Goal: Navigation & Orientation: Find specific page/section

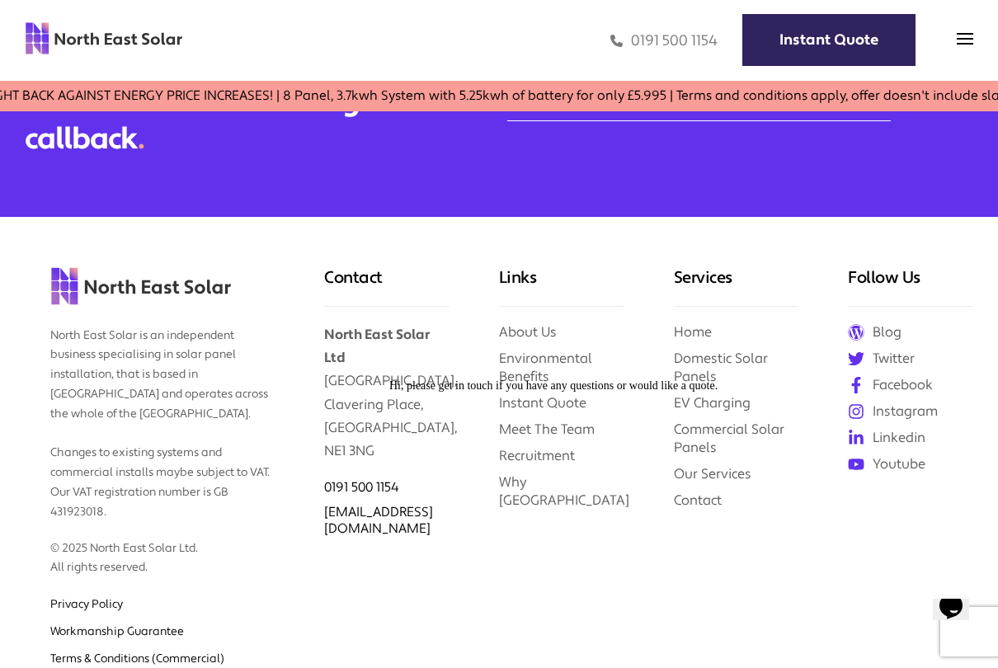
scroll to position [5849, 0]
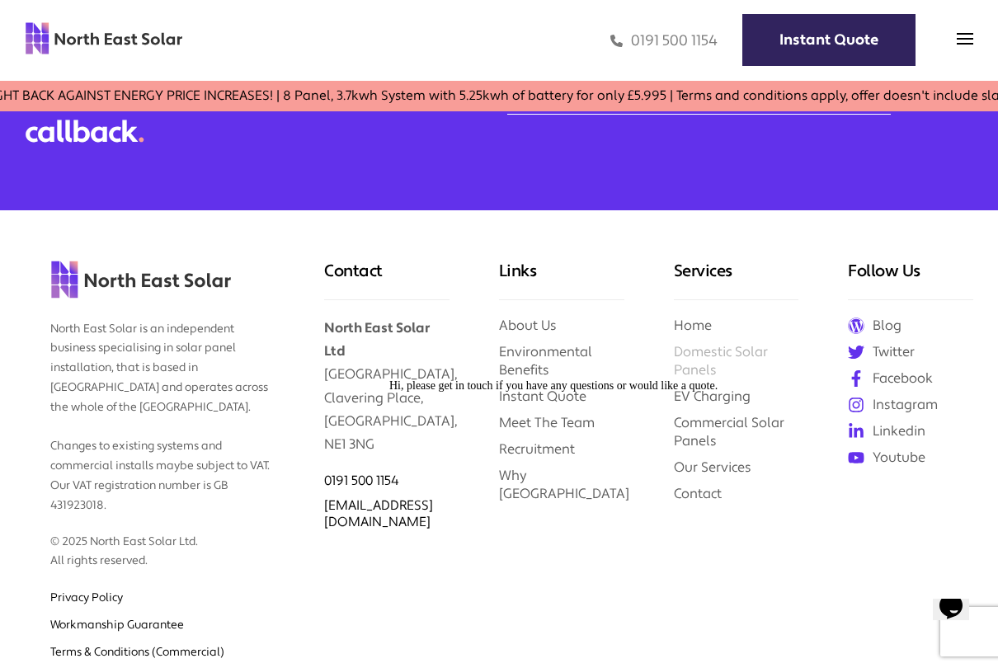
click at [703, 343] on link "Domestic Solar Panels" at bounding box center [721, 360] width 94 height 35
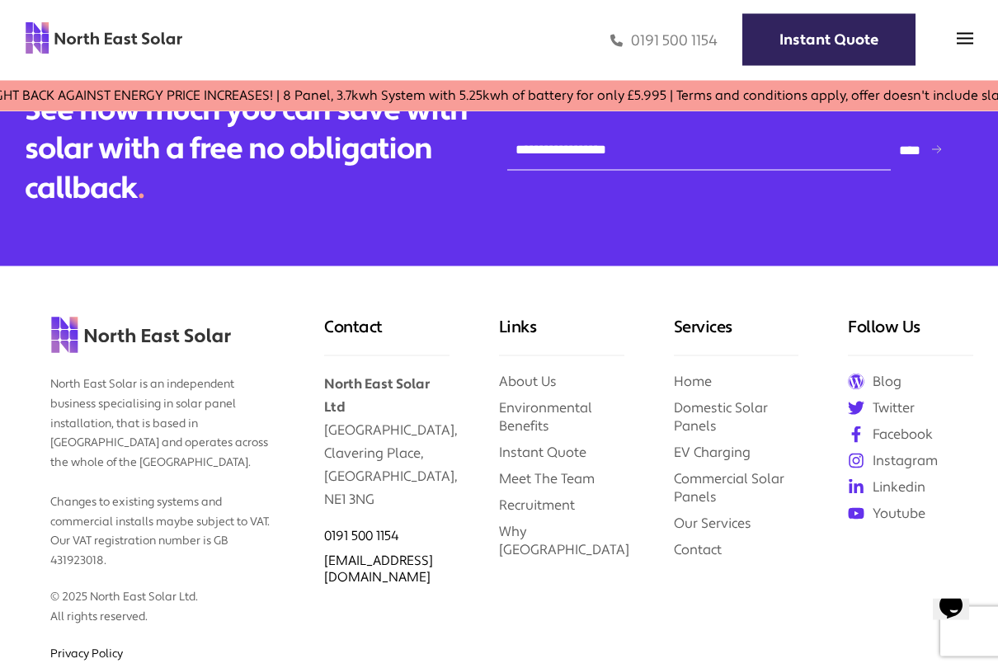
scroll to position [3713, 0]
click at [715, 452] on link "EV Charging" at bounding box center [712, 451] width 77 height 17
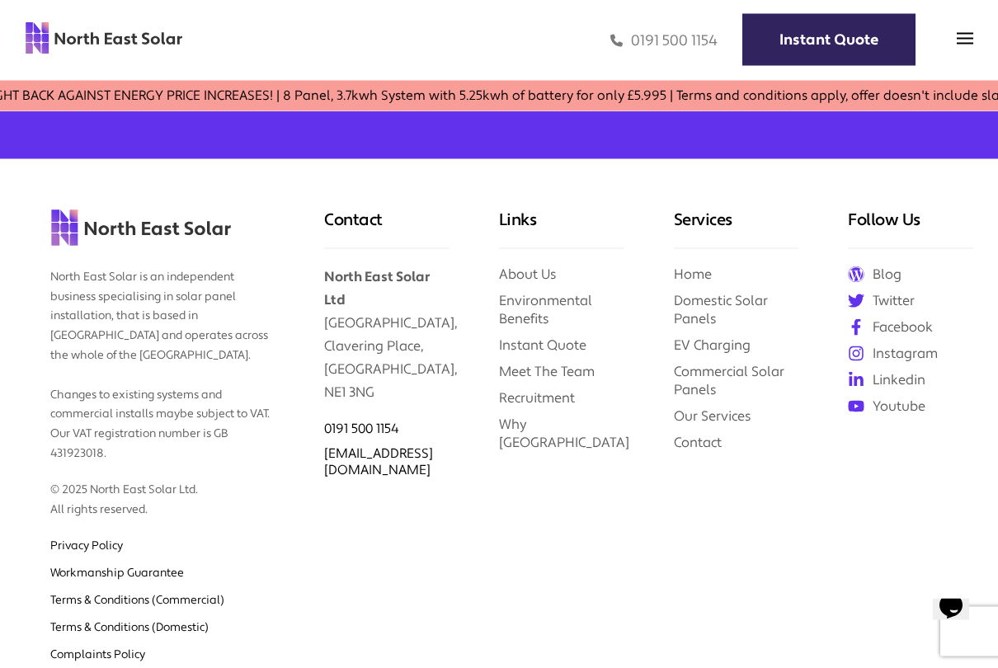
scroll to position [1046, 0]
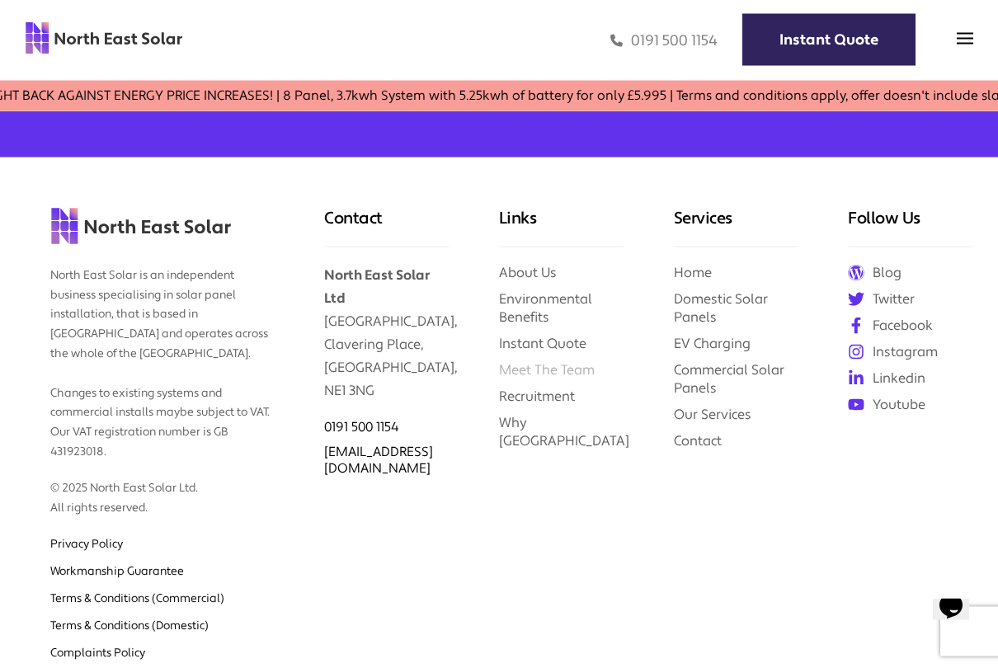
click at [555, 365] on link "Meet The Team" at bounding box center [547, 369] width 96 height 17
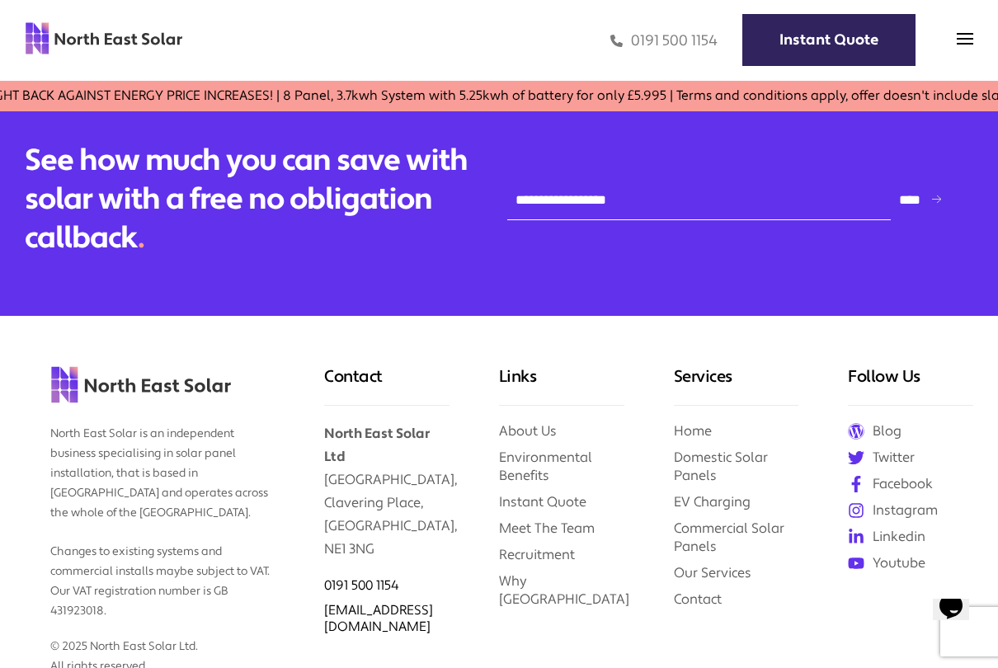
scroll to position [1145, 0]
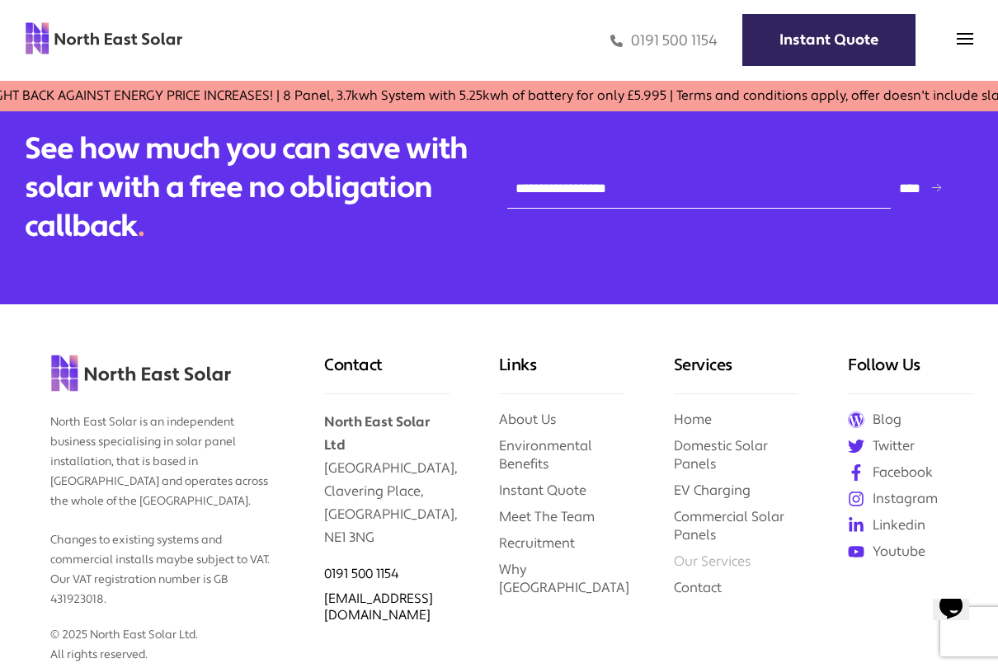
click at [694, 554] on link "Our Services" at bounding box center [713, 561] width 78 height 17
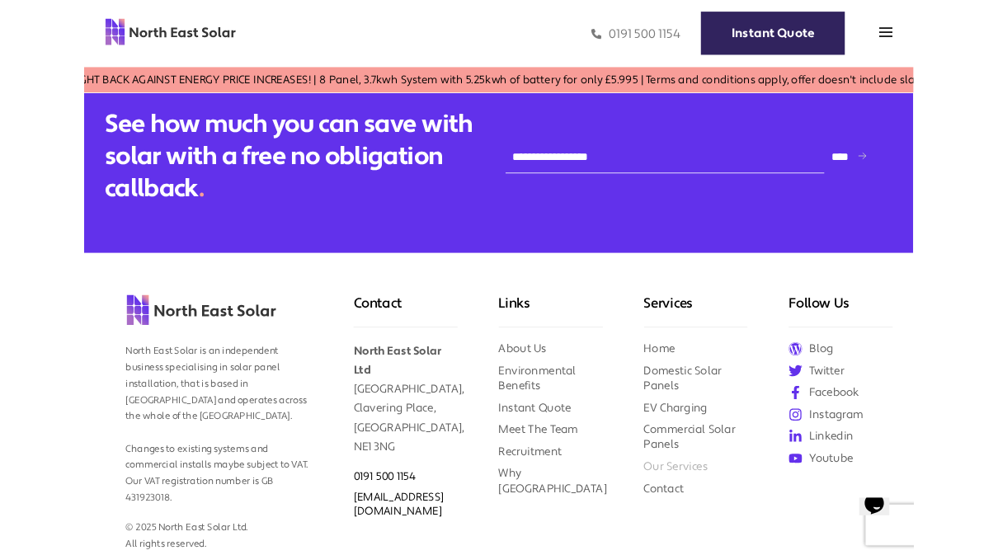
scroll to position [1191, 0]
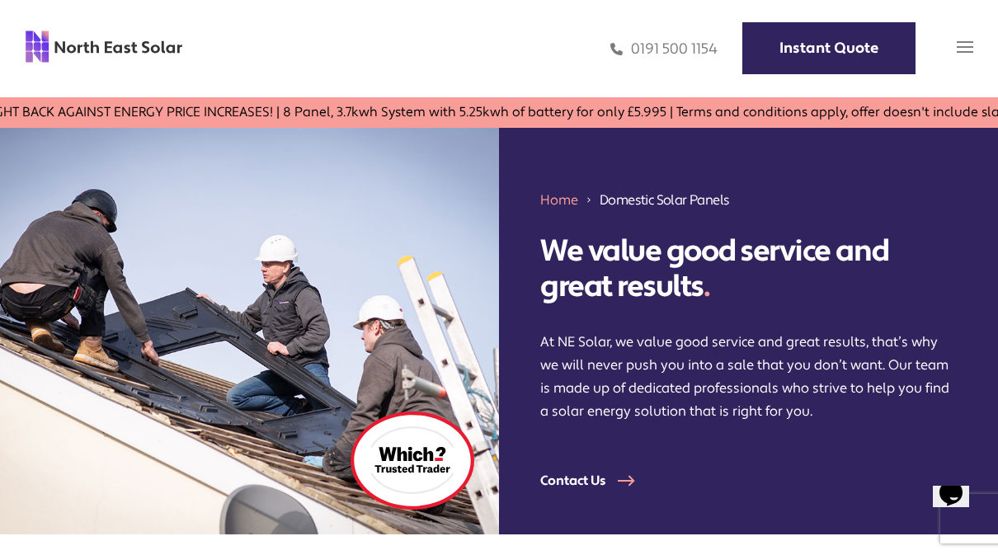
click at [957, 51] on img at bounding box center [965, 47] width 16 height 16
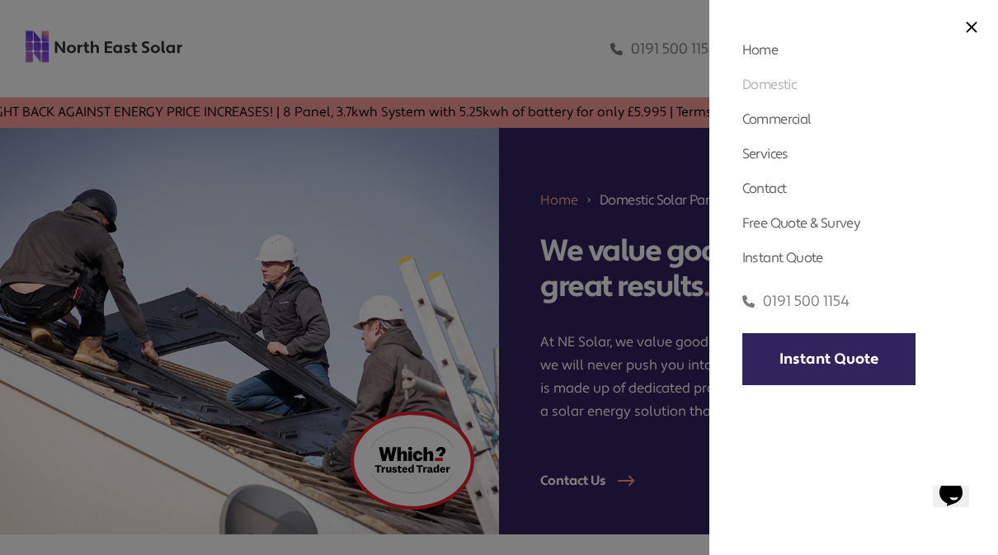
click at [783, 89] on link "Domestic" at bounding box center [769, 84] width 54 height 17
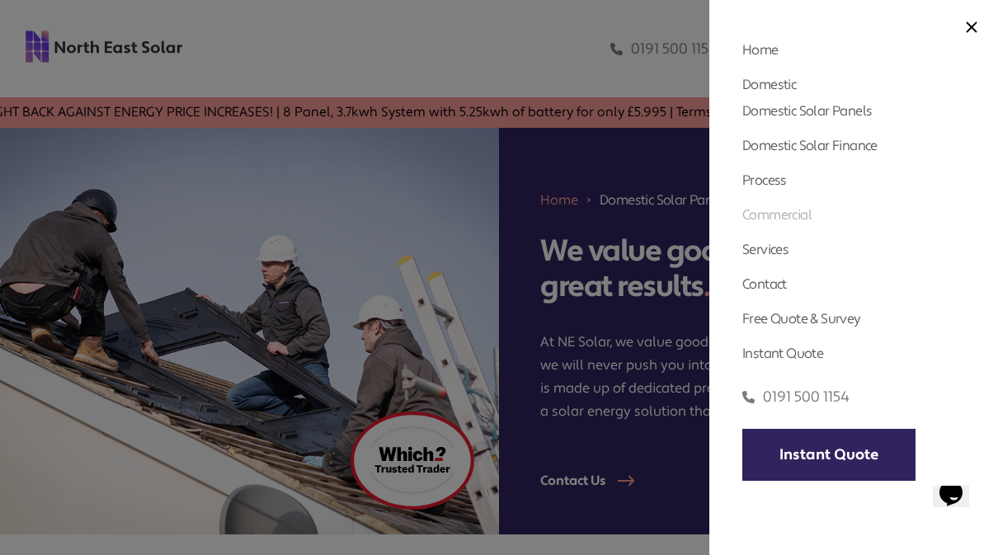
click at [777, 112] on link "Domestic Solar Panels" at bounding box center [806, 110] width 129 height 17
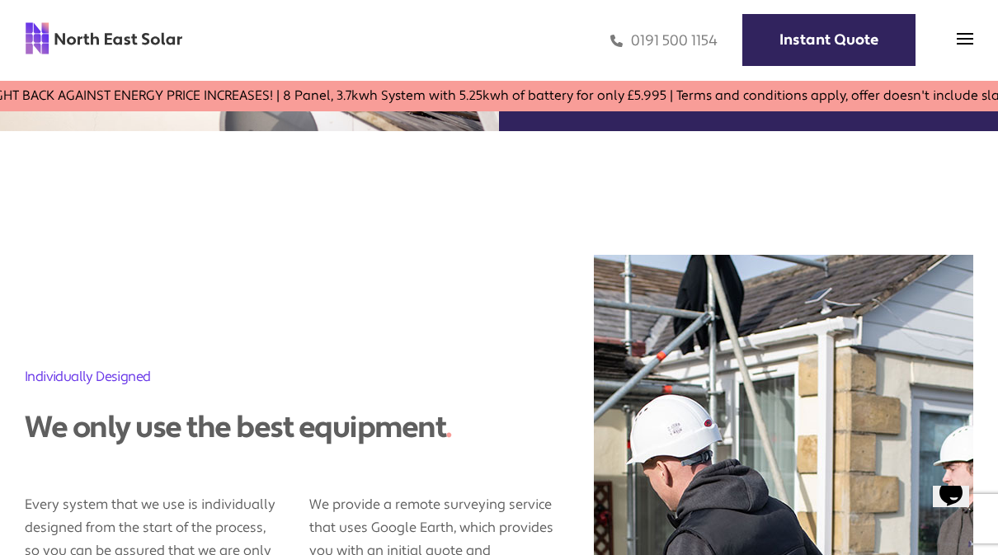
scroll to position [363, 0]
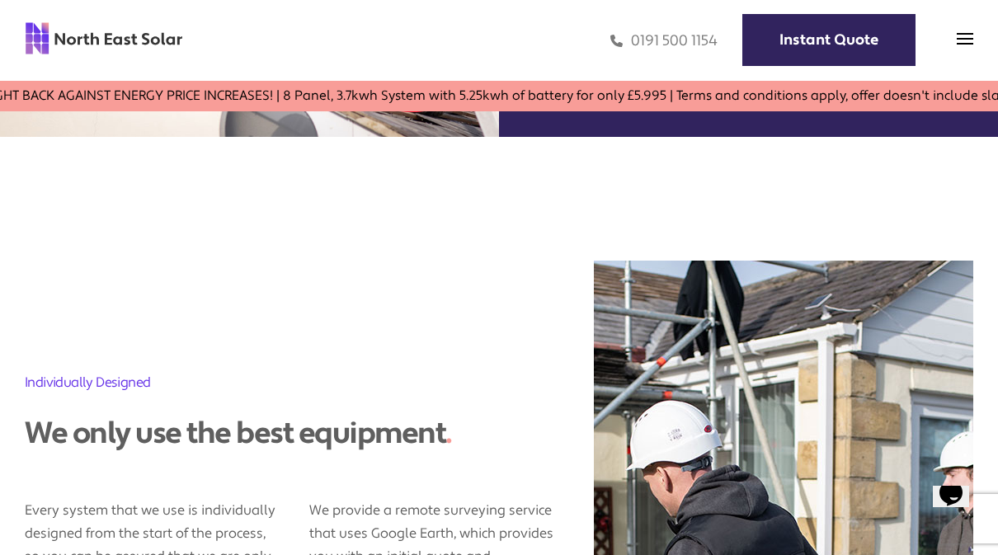
click at [118, 383] on h2 "Individually Designed" at bounding box center [309, 382] width 569 height 19
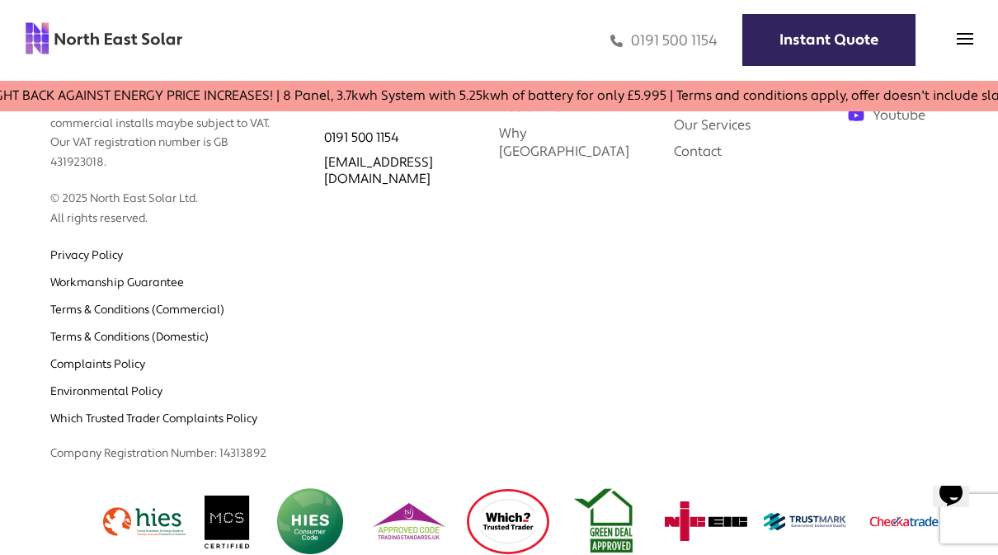
scroll to position [4065, 0]
